Goal: Information Seeking & Learning: Learn about a topic

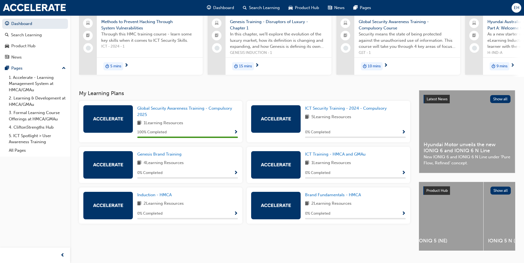
scroll to position [0, 505]
click at [468, 244] on span "IONIQ 5 (NE)" at bounding box center [439, 241] width 61 height 6
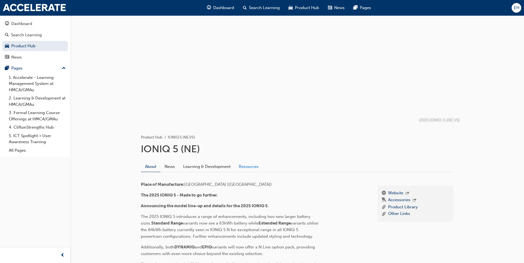
click at [243, 169] on link "Resources" at bounding box center [248, 166] width 28 height 10
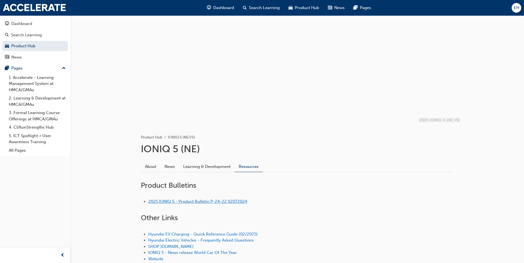
click at [225, 198] on li "2025 IONIQ 5 - Product Bulletin P-24-22 02072024" at bounding box center [300, 201] width 305 height 6
click at [225, 201] on link "2025 IONIQ 5 - Product Bulletin P-24-22 02072024" at bounding box center [197, 201] width 99 height 5
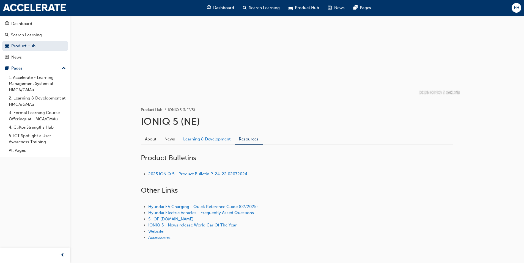
click at [192, 140] on link "Learning & Development" at bounding box center [207, 139] width 56 height 10
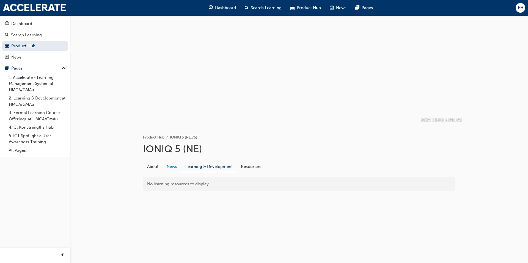
click at [176, 167] on link "News" at bounding box center [171, 166] width 19 height 10
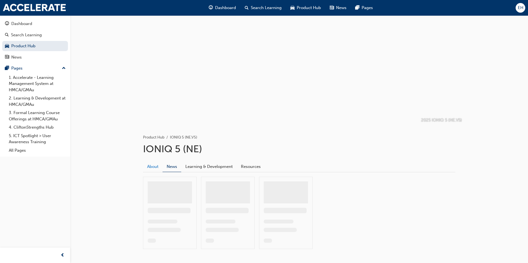
click at [155, 168] on link "About" at bounding box center [153, 166] width 20 height 10
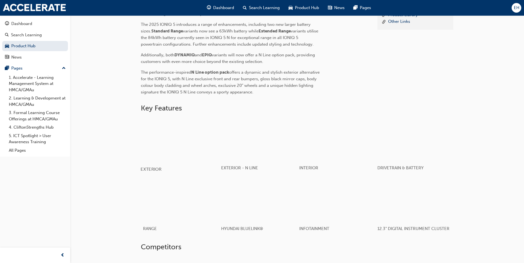
scroll to position [192, 0]
click at [439, 167] on div "DRIVETRAIN & BATTERY" at bounding box center [414, 169] width 78 height 16
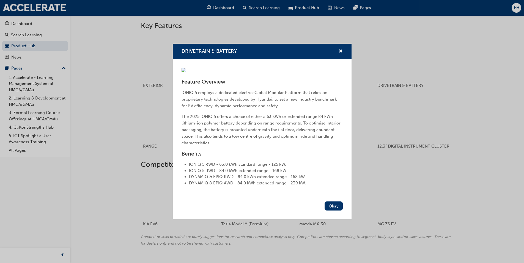
scroll to position [275, 0]
click at [440, 166] on div "DRIVETRAIN & BATTERY Feature Overview IONIQ 5 employs a dedicated electric-Glob…" at bounding box center [262, 131] width 524 height 263
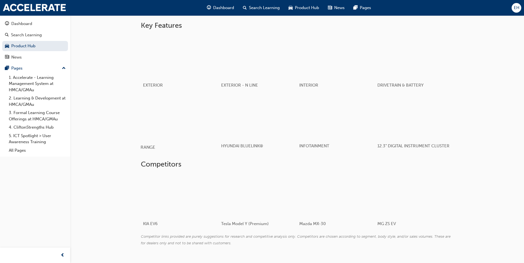
click at [206, 146] on div "RANGE" at bounding box center [179, 147] width 78 height 16
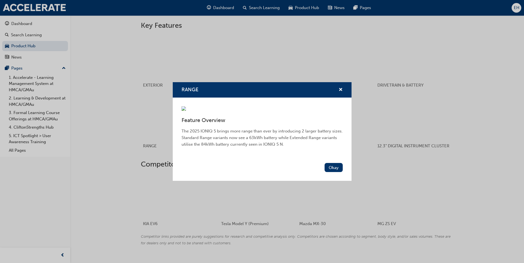
click at [403, 153] on div "RANGE Feature Overview The 2025 IONIQ 5 brings more range than ever by introduc…" at bounding box center [262, 131] width 524 height 263
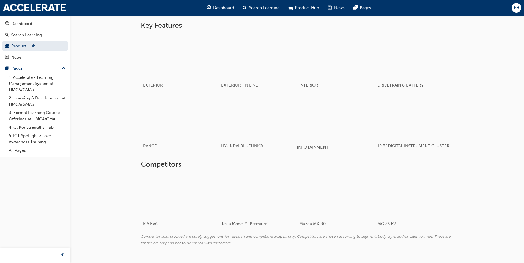
scroll to position [289, 0]
